Goal: Download file/media

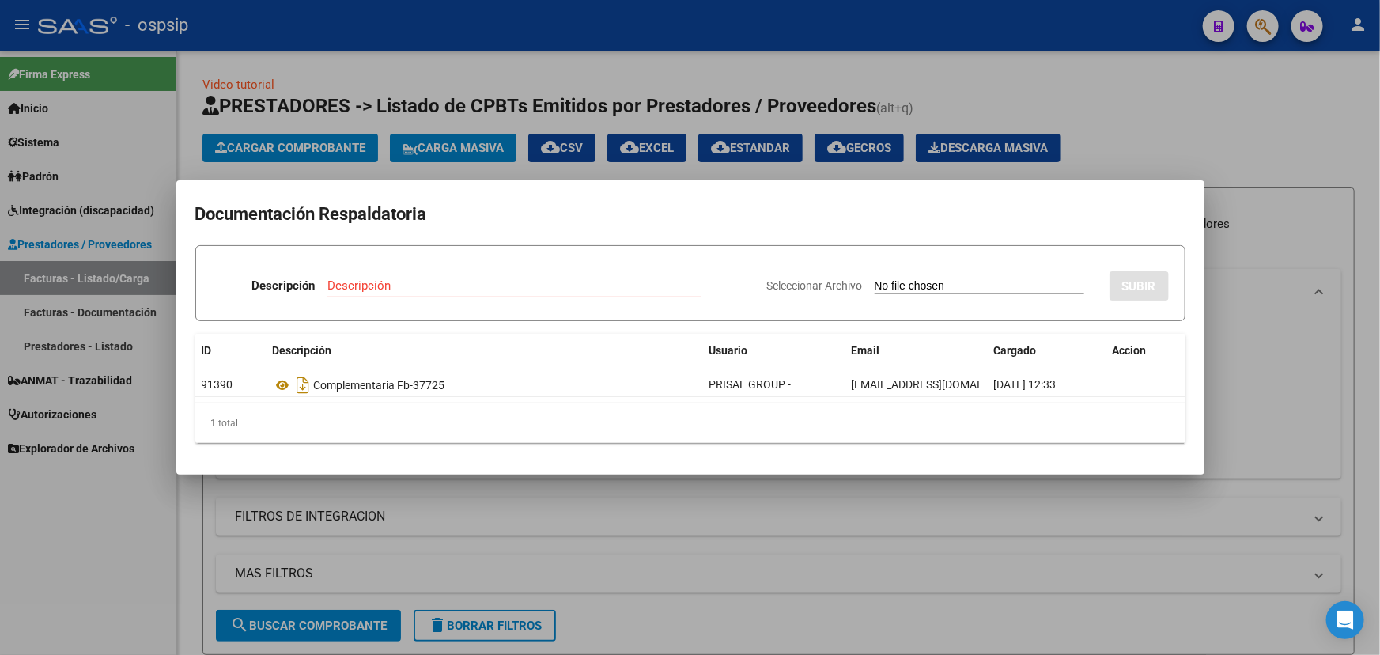
scroll to position [213, 0]
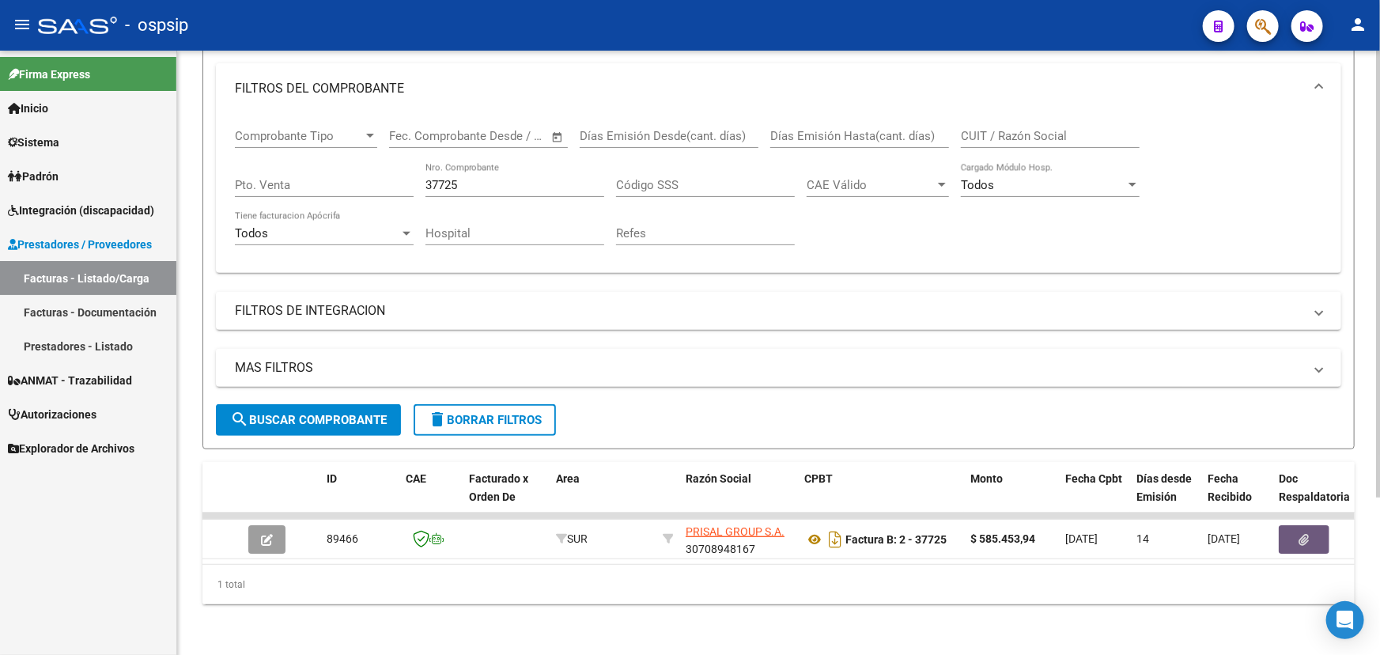
click at [438, 178] on input "37725" at bounding box center [514, 185] width 179 height 14
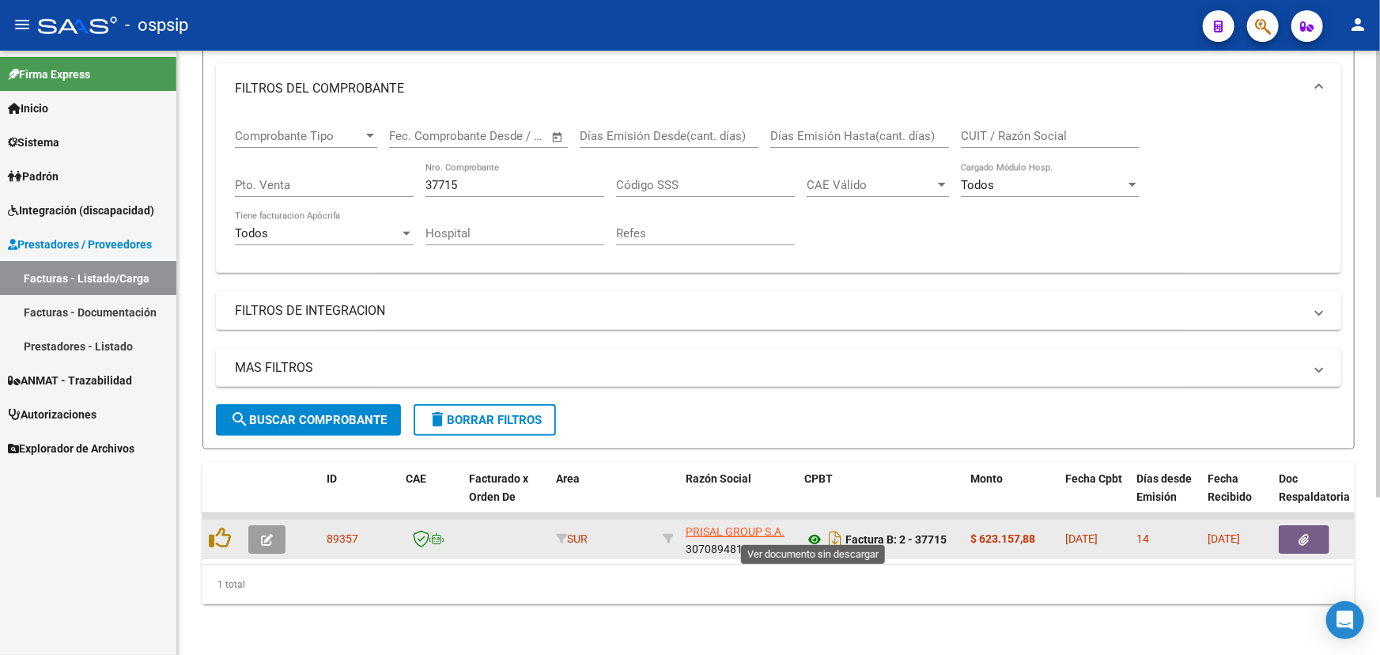
click at [813, 531] on icon at bounding box center [814, 539] width 21 height 19
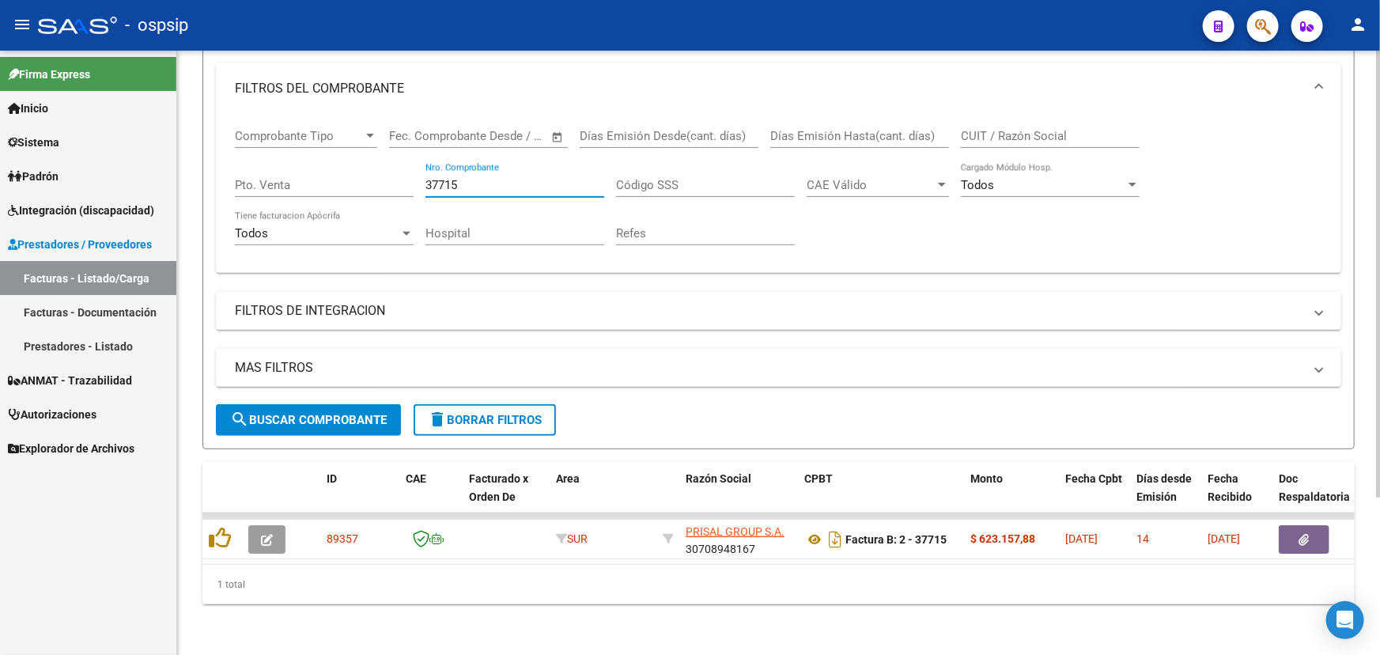
click at [450, 178] on input "37715" at bounding box center [514, 185] width 179 height 14
type input "37725"
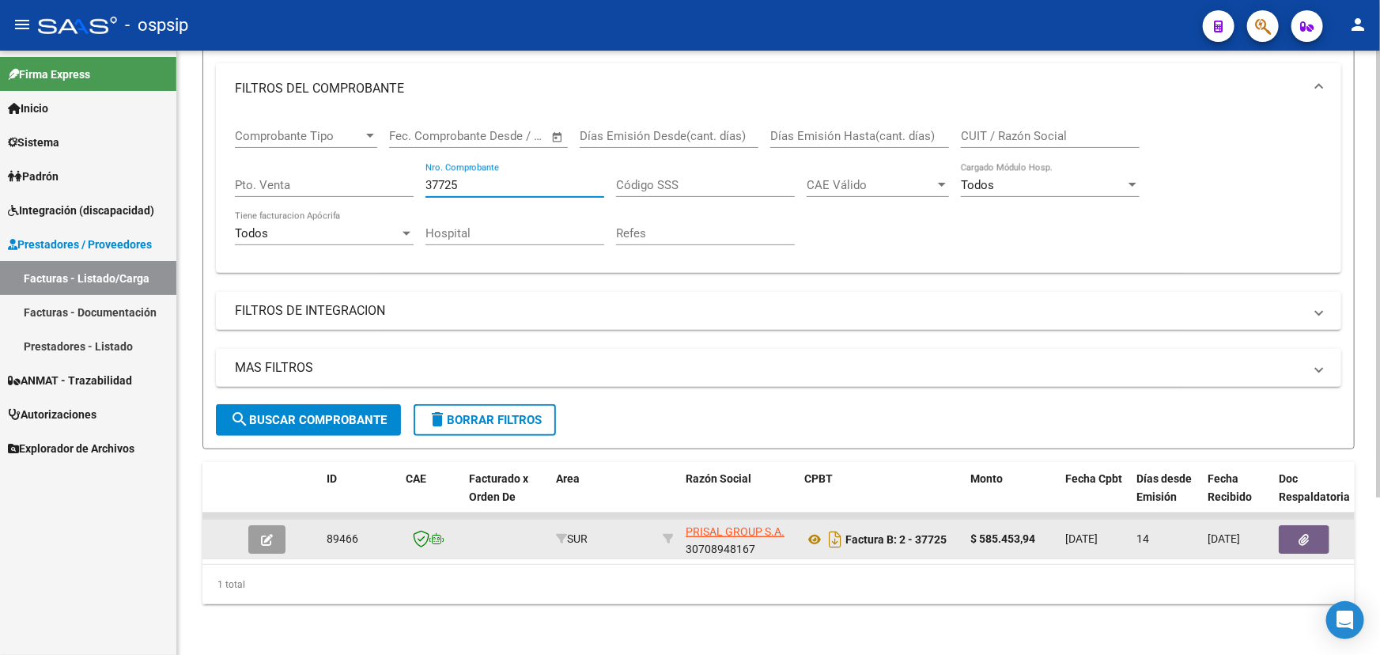
click at [1305, 534] on icon "button" at bounding box center [1304, 540] width 10 height 12
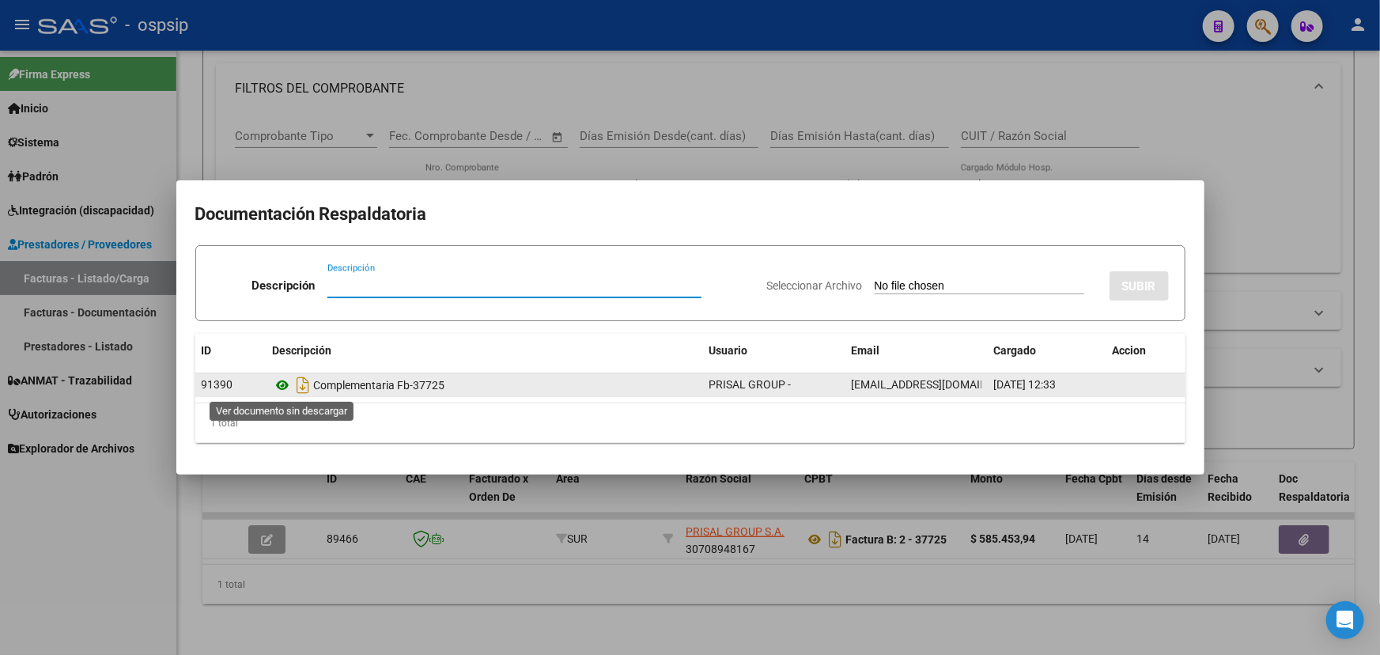
click at [292, 387] on icon at bounding box center [283, 385] width 21 height 19
click at [285, 384] on icon at bounding box center [283, 385] width 21 height 19
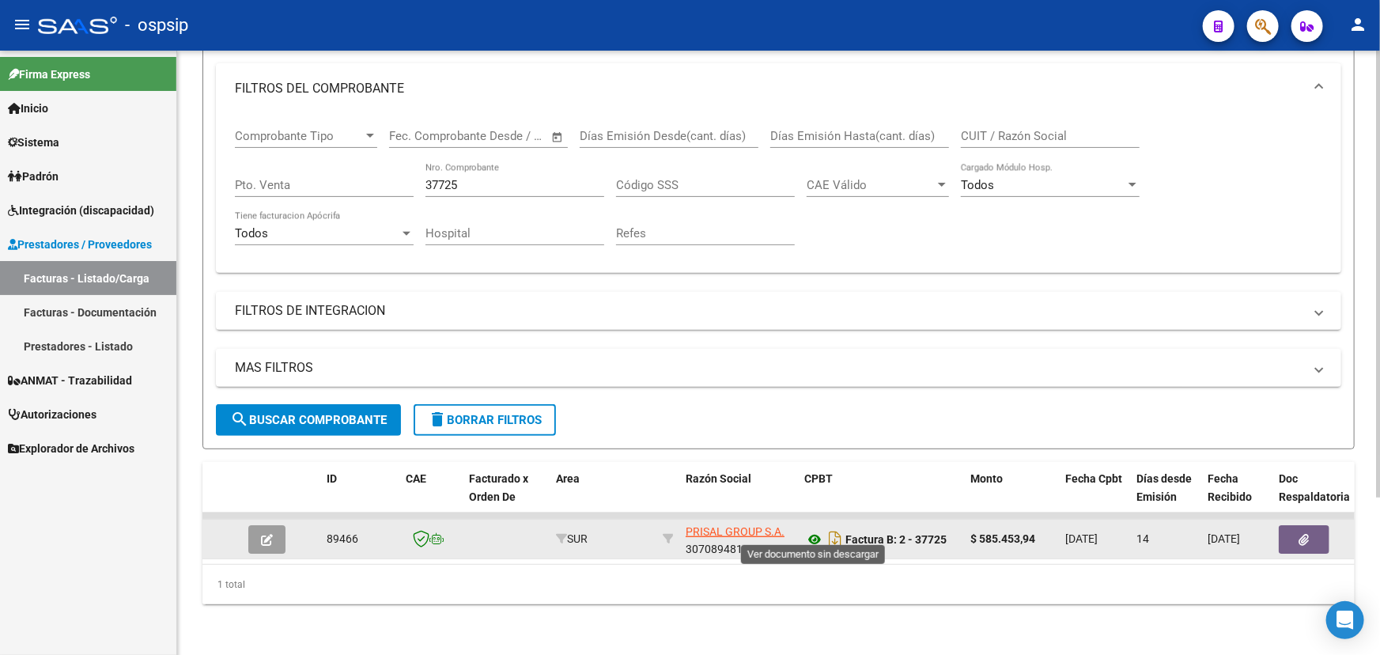
click at [814, 530] on icon at bounding box center [814, 539] width 21 height 19
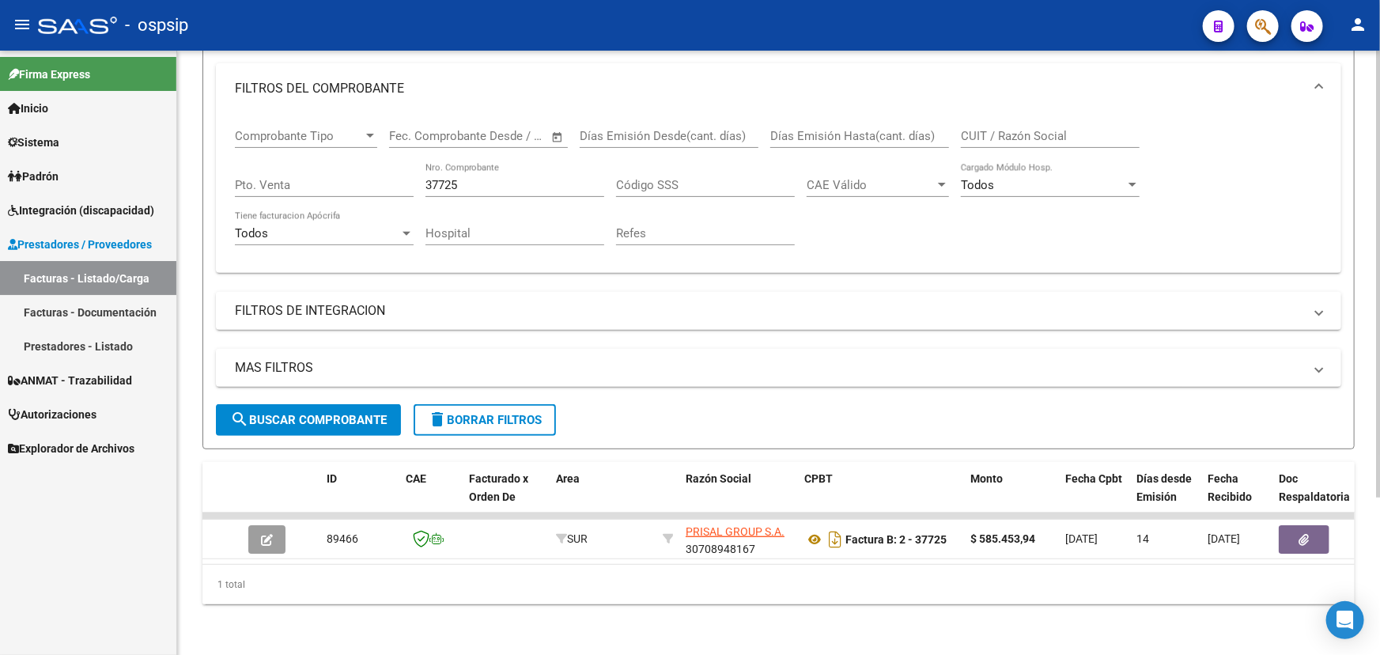
click at [433, 178] on input "37725" at bounding box center [514, 185] width 179 height 14
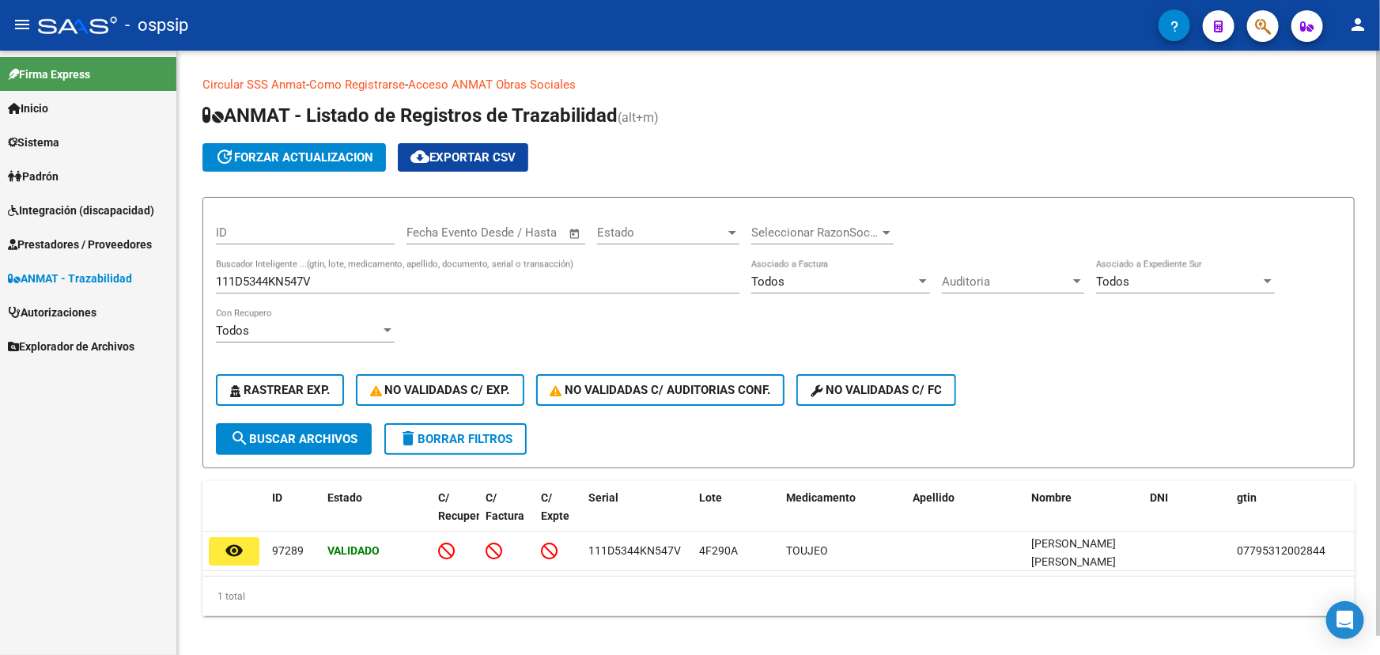
click at [300, 280] on input "111D5344KN547V" at bounding box center [477, 281] width 523 height 14
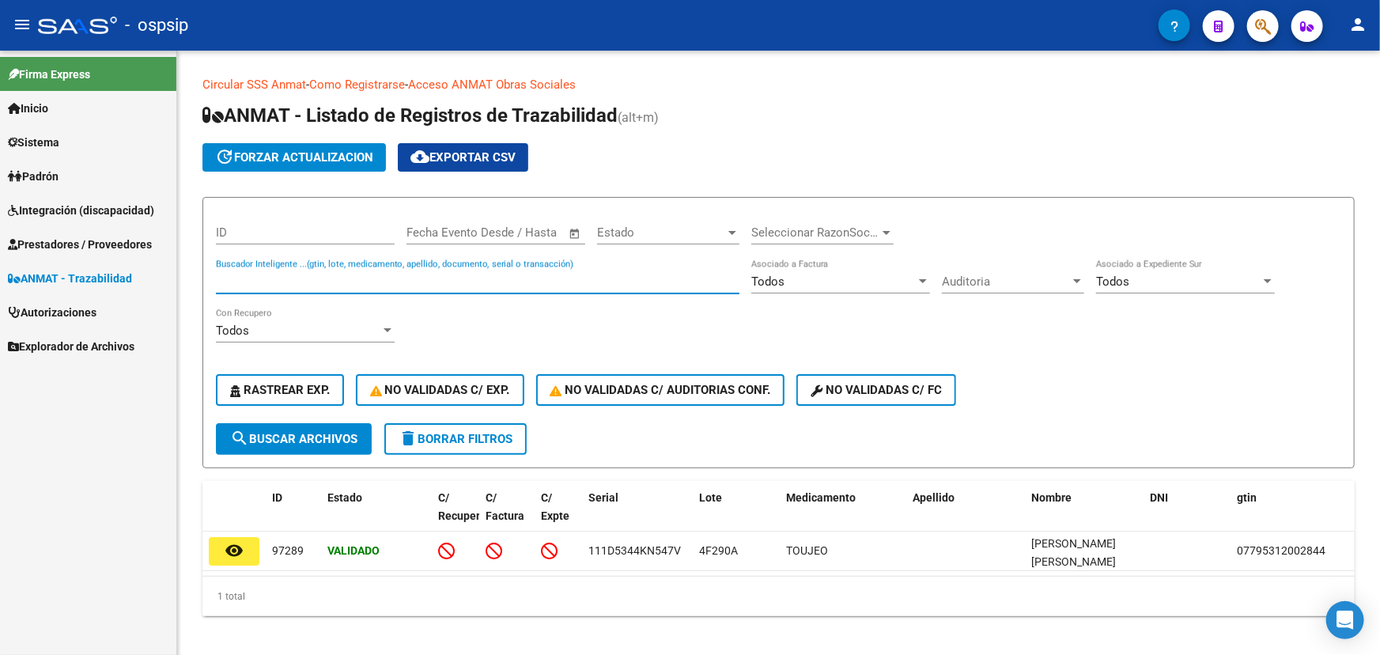
click at [81, 427] on div "Firma Express Inicio Calendario SSS Instructivos Contacto OS Sistema Usuarios T…" at bounding box center [88, 353] width 176 height 604
